Goal: Information Seeking & Learning: Learn about a topic

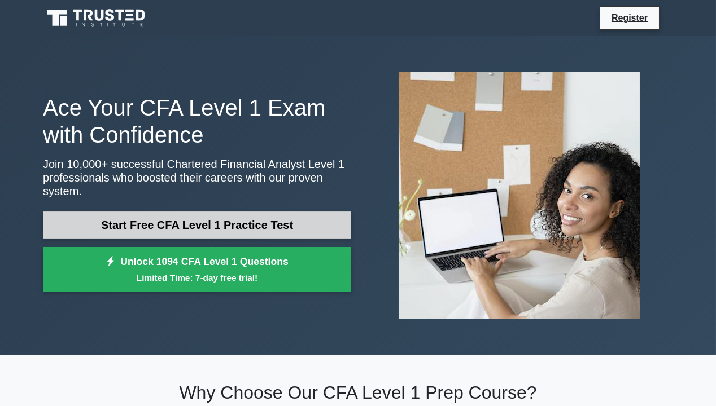
click at [211, 216] on link "Start Free CFA Level 1 Practice Test" at bounding box center [197, 225] width 308 height 27
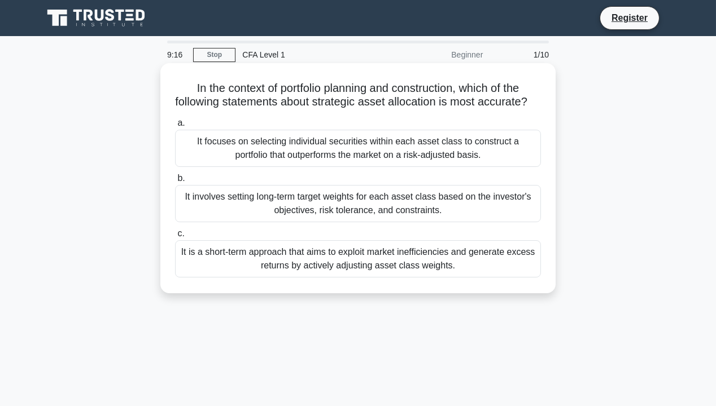
click at [264, 221] on div "It involves setting long-term target weights for each asset class based on the …" at bounding box center [358, 203] width 366 height 37
click at [175, 182] on input "b. It involves setting long-term target weights for each asset class based on t…" at bounding box center [175, 178] width 0 height 7
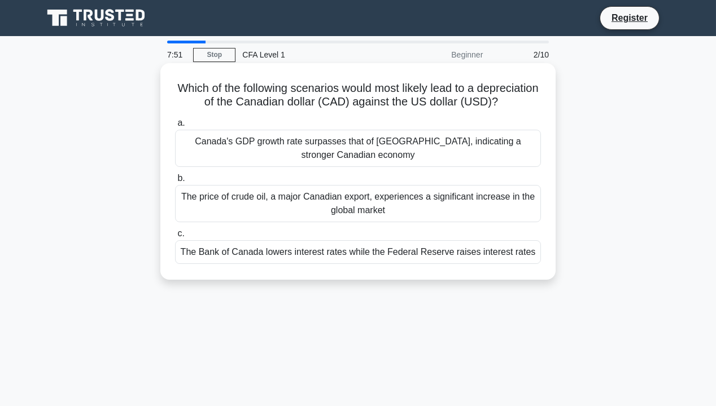
click at [248, 264] on div "The Bank of Canada lowers interest rates while the Federal Reserve raises inter…" at bounding box center [358, 252] width 366 height 24
click at [175, 238] on input "c. The Bank of Canada lowers interest rates while the Federal Reserve raises in…" at bounding box center [175, 233] width 0 height 7
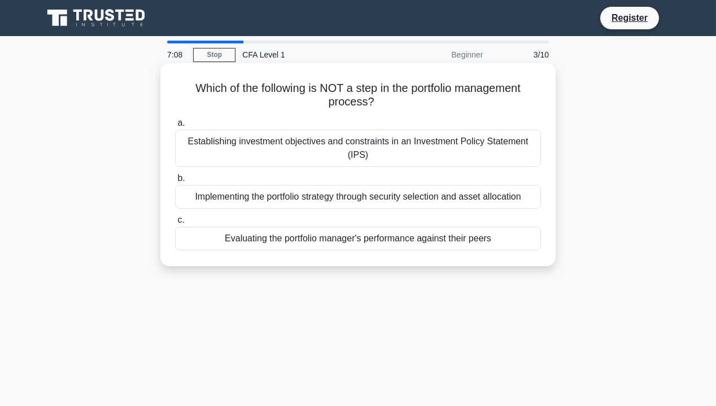
drag, startPoint x: 188, startPoint y: 147, endPoint x: 385, endPoint y: 164, distance: 197.7
click at [385, 164] on div "Establishing investment objectives and constraints in an Investment Policy Stat…" at bounding box center [358, 148] width 366 height 37
copy div "Establishing investment objectives and constraints in an Investment Policy Stat…"
click at [302, 144] on div "Establishing investment objectives and constraints in an Investment Policy Stat…" at bounding box center [358, 148] width 366 height 37
click at [175, 127] on input "a. Establishing investment objectives and constraints in an Investment Policy S…" at bounding box center [175, 123] width 0 height 7
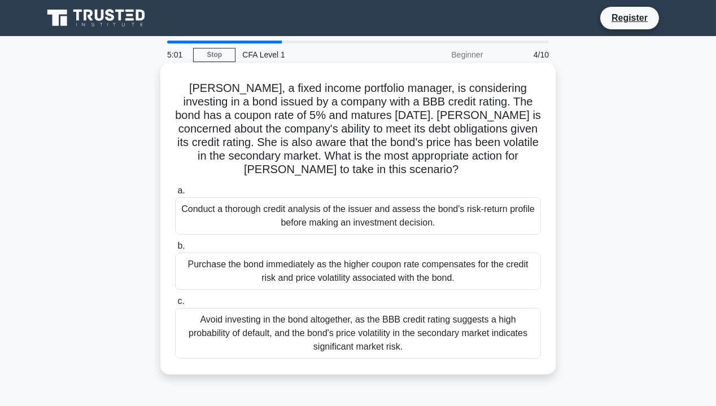
click at [285, 216] on div "Conduct a thorough credit analysis of the issuer and assess the bond's risk-ret…" at bounding box center [358, 216] width 366 height 37
click at [175, 195] on input "a. Conduct a thorough credit analysis of the issuer and assess the bond's risk-…" at bounding box center [175, 190] width 0 height 7
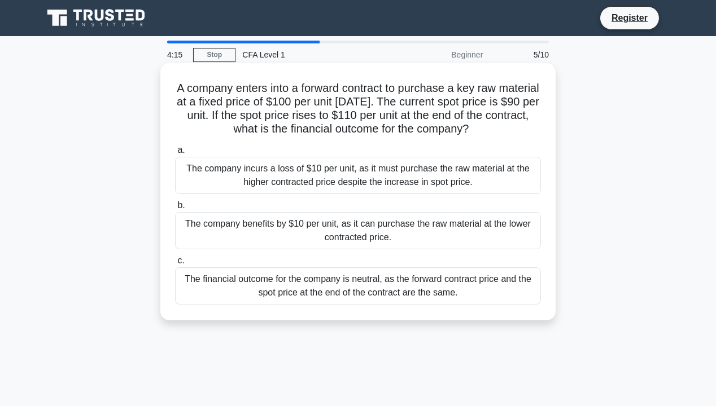
click at [269, 228] on div "The company benefits by $10 per unit, as it can purchase the raw material at th…" at bounding box center [358, 230] width 366 height 37
click at [175, 209] on input "b. The company benefits by $10 per unit, as it can purchase the raw material at…" at bounding box center [175, 205] width 0 height 7
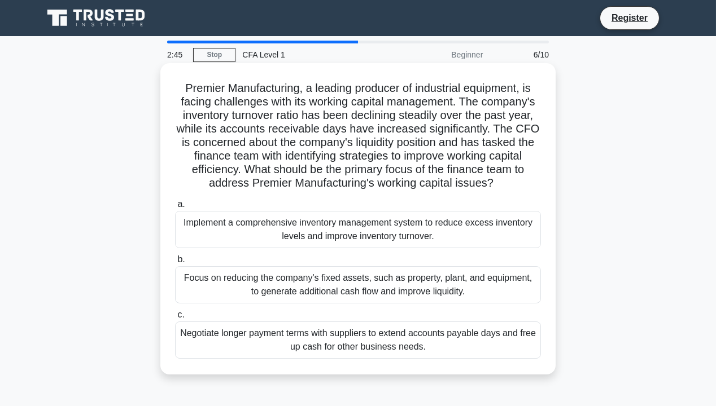
click at [277, 230] on div "Implement a comprehensive inventory management system to reduce excess inventor…" at bounding box center [358, 229] width 366 height 37
click at [175, 208] on input "a. Implement a comprehensive inventory management system to reduce excess inven…" at bounding box center [175, 204] width 0 height 7
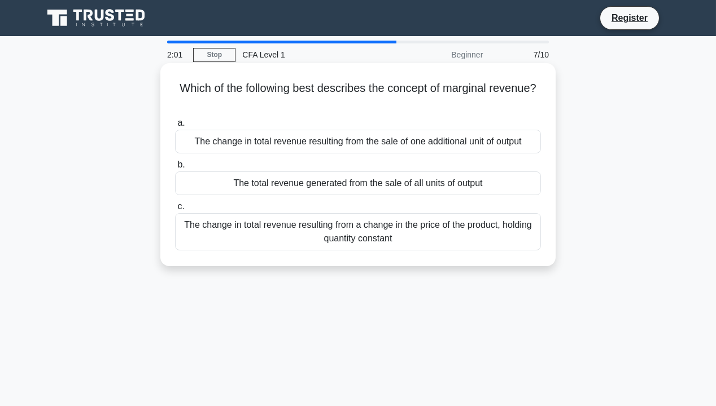
click at [348, 133] on div "The change in total revenue resulting from the sale of one additional unit of o…" at bounding box center [358, 142] width 366 height 24
click at [175, 127] on input "a. The change in total revenue resulting from the sale of one additional unit o…" at bounding box center [175, 123] width 0 height 7
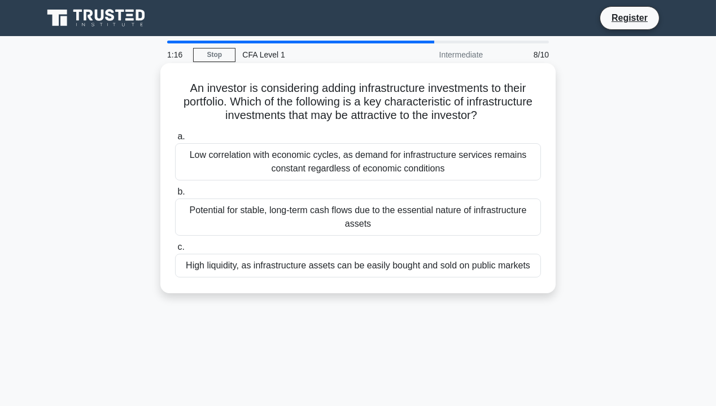
click at [238, 172] on div "Low correlation with economic cycles, as demand for infrastructure services rem…" at bounding box center [358, 161] width 366 height 37
click at [175, 141] on input "a. Low correlation with economic cycles, as demand for infrastructure services …" at bounding box center [175, 136] width 0 height 7
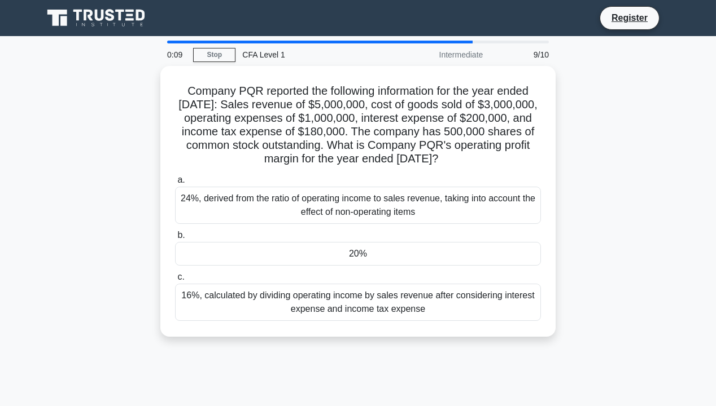
click at [103, 324] on div "Company PQR reported the following information for the year ended December 31, …" at bounding box center [357, 208] width 643 height 284
